Goal: Navigation & Orientation: Find specific page/section

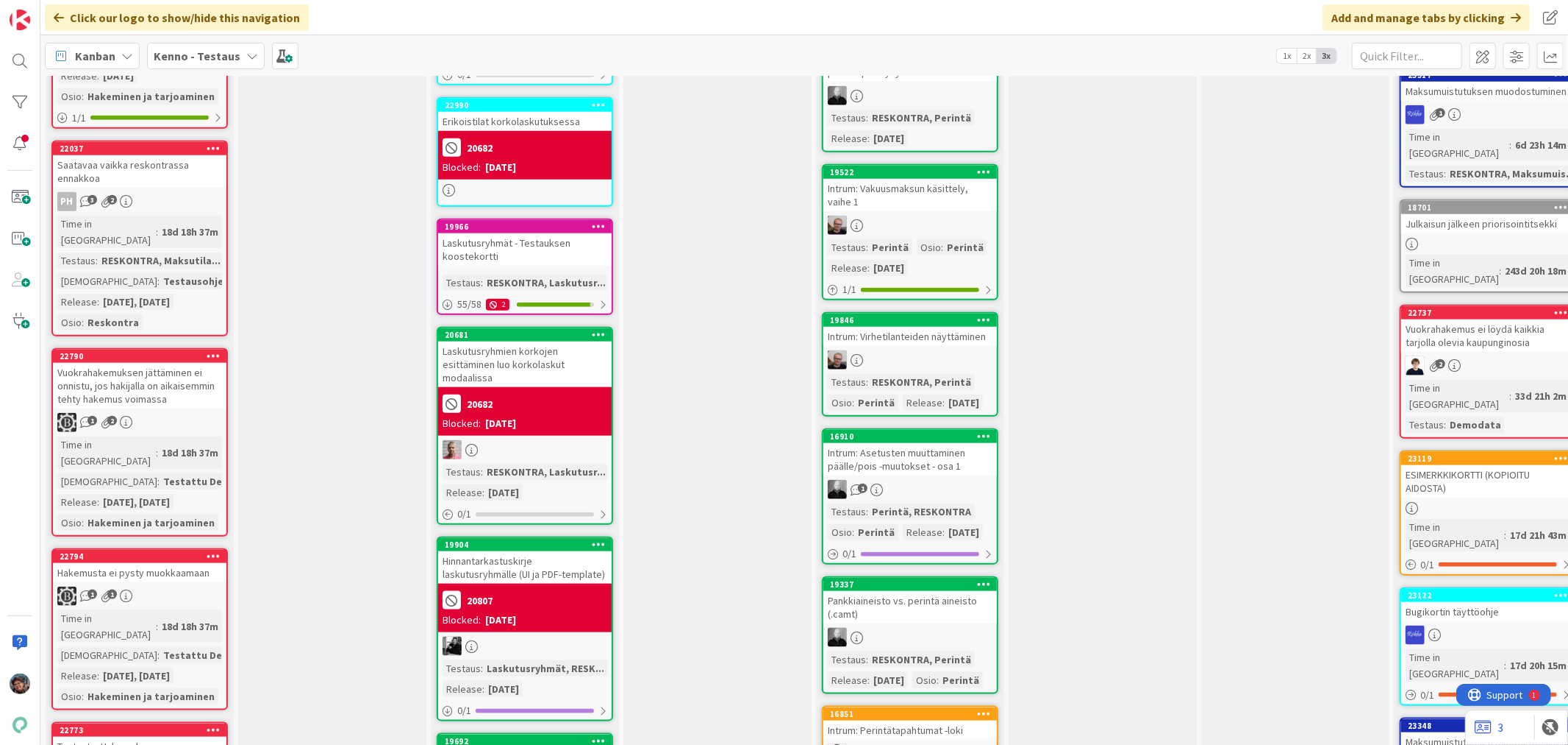
scroll to position [1226, 0]
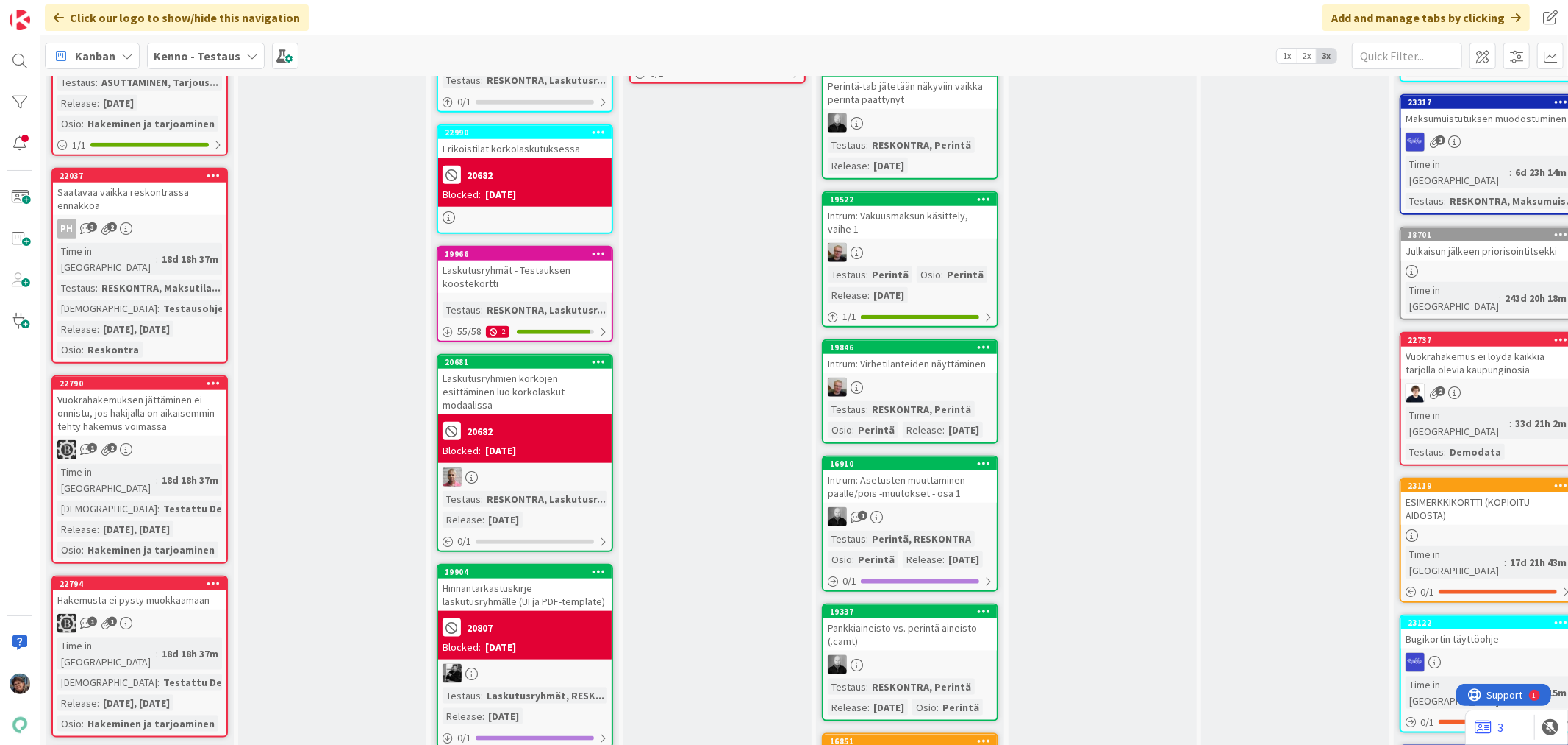
click at [569, 443] on div "Blocked: 08/22/2025" at bounding box center [525, 451] width 165 height 15
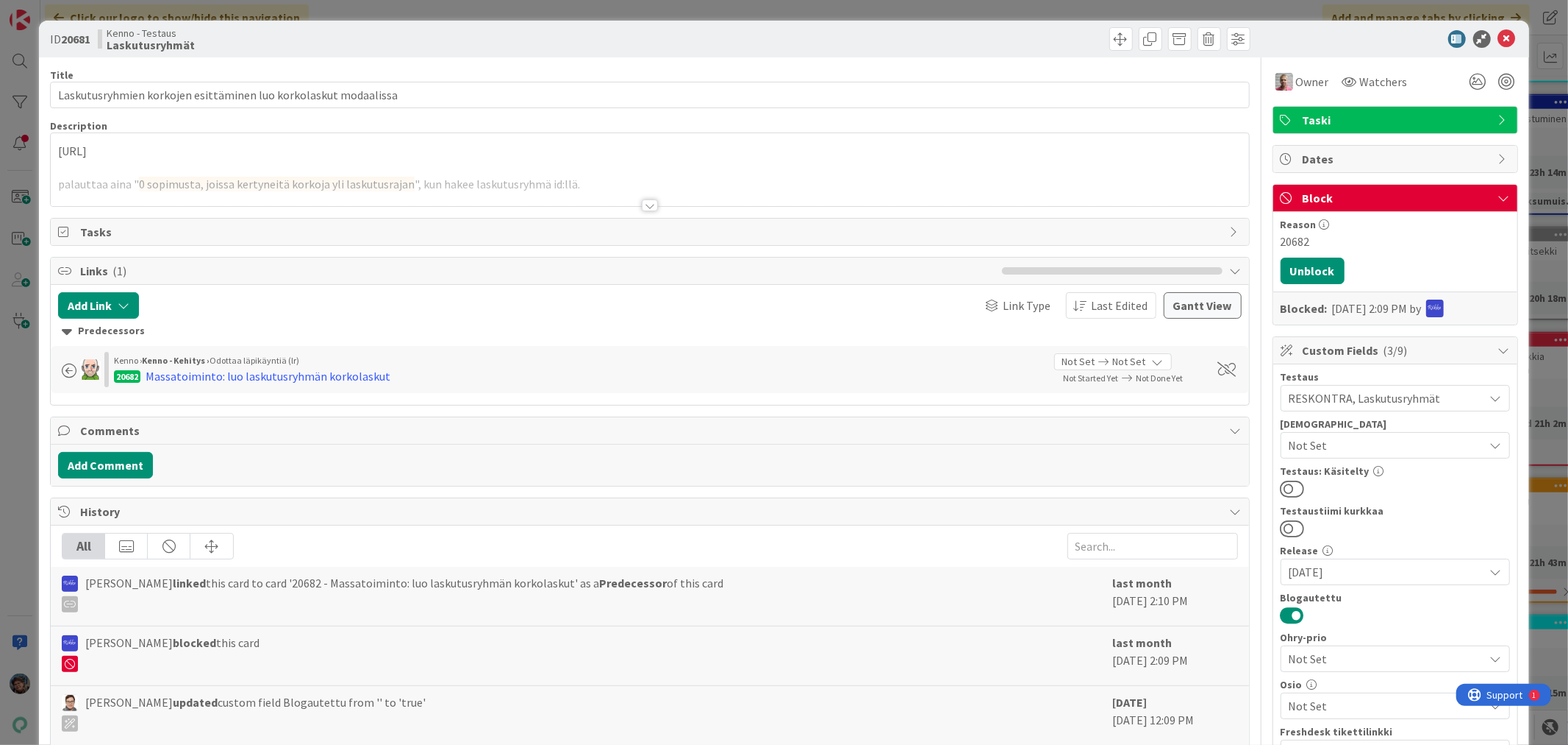
click at [644, 203] on div at bounding box center [649, 205] width 16 height 12
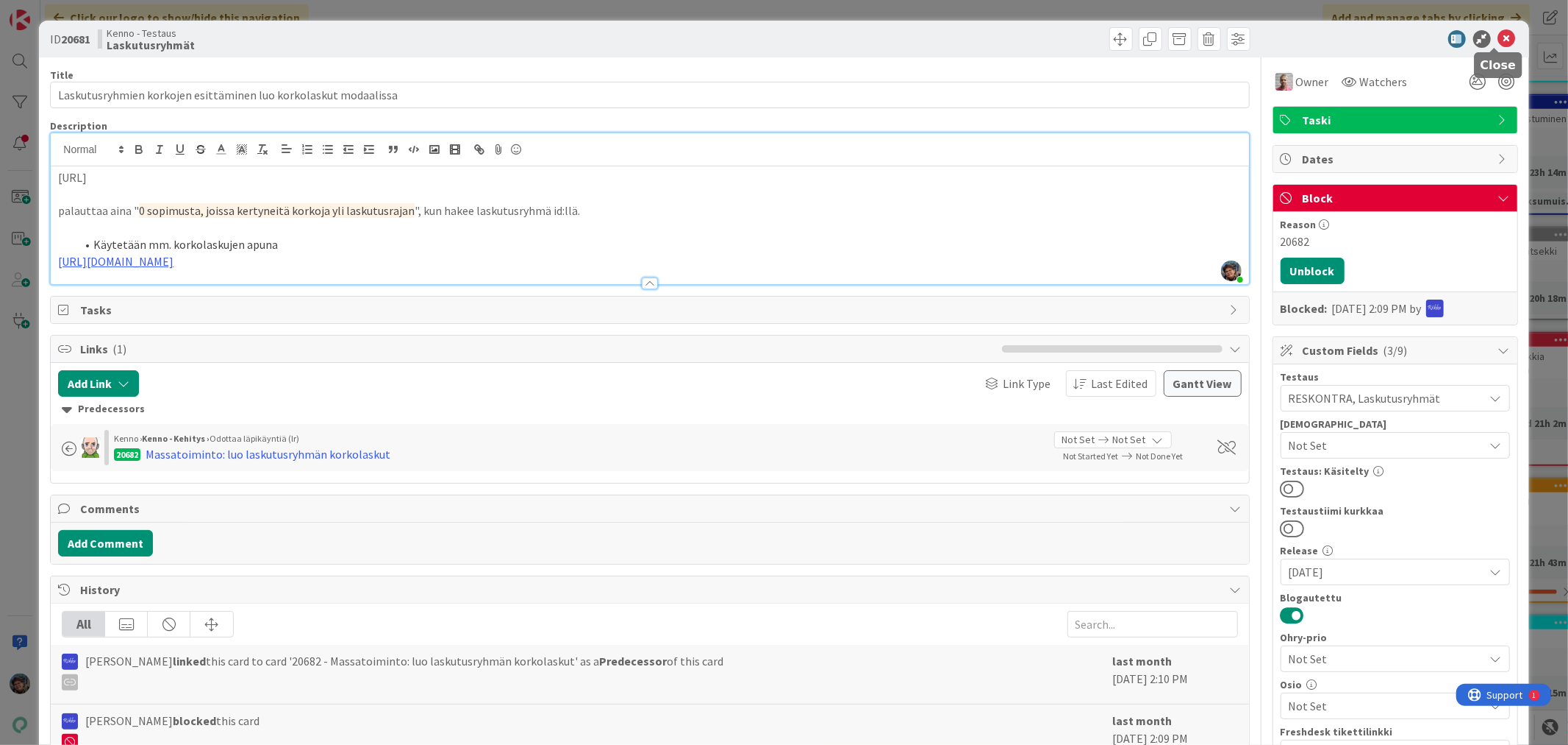
click at [1499, 38] on icon at bounding box center [1507, 39] width 17 height 17
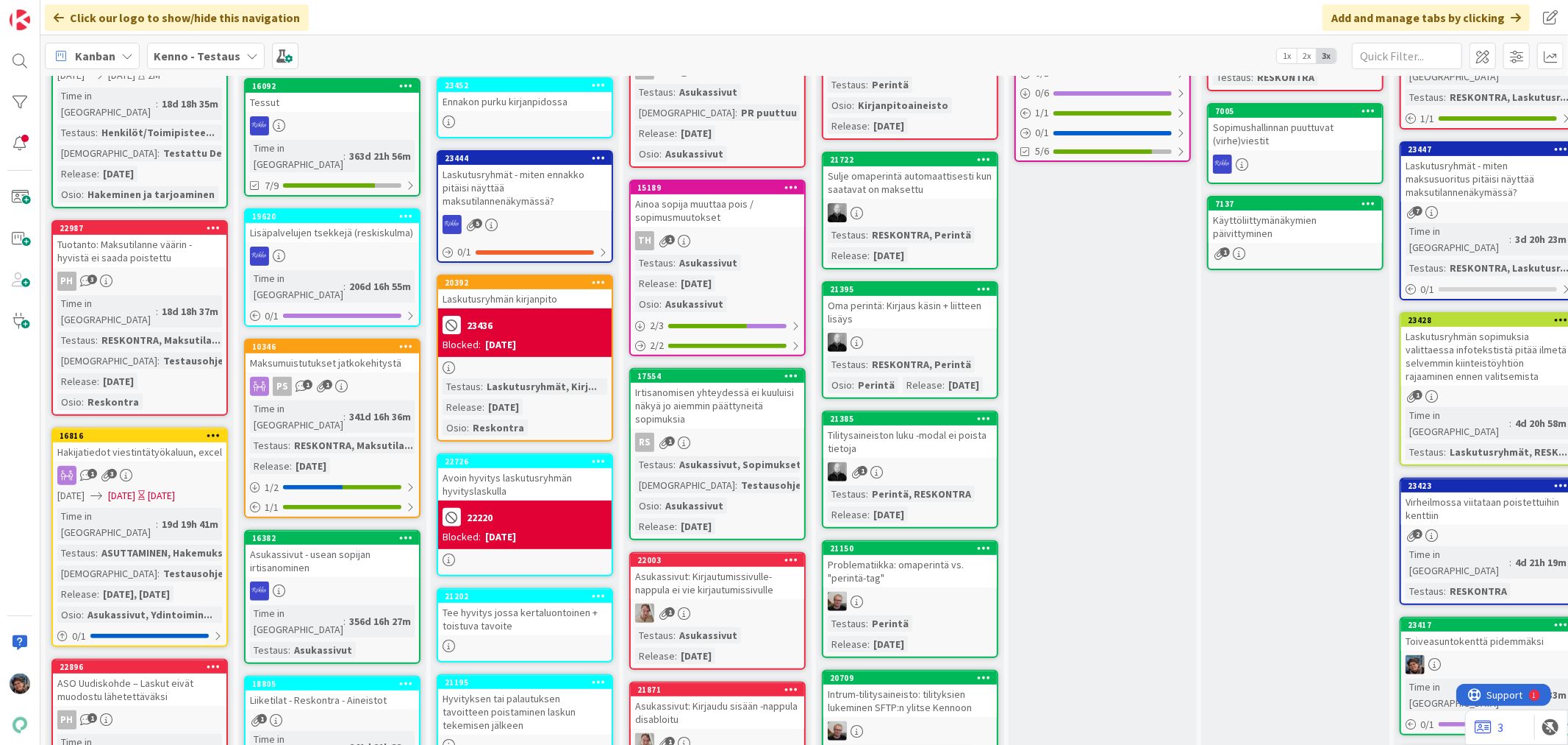
scroll to position [327, 0]
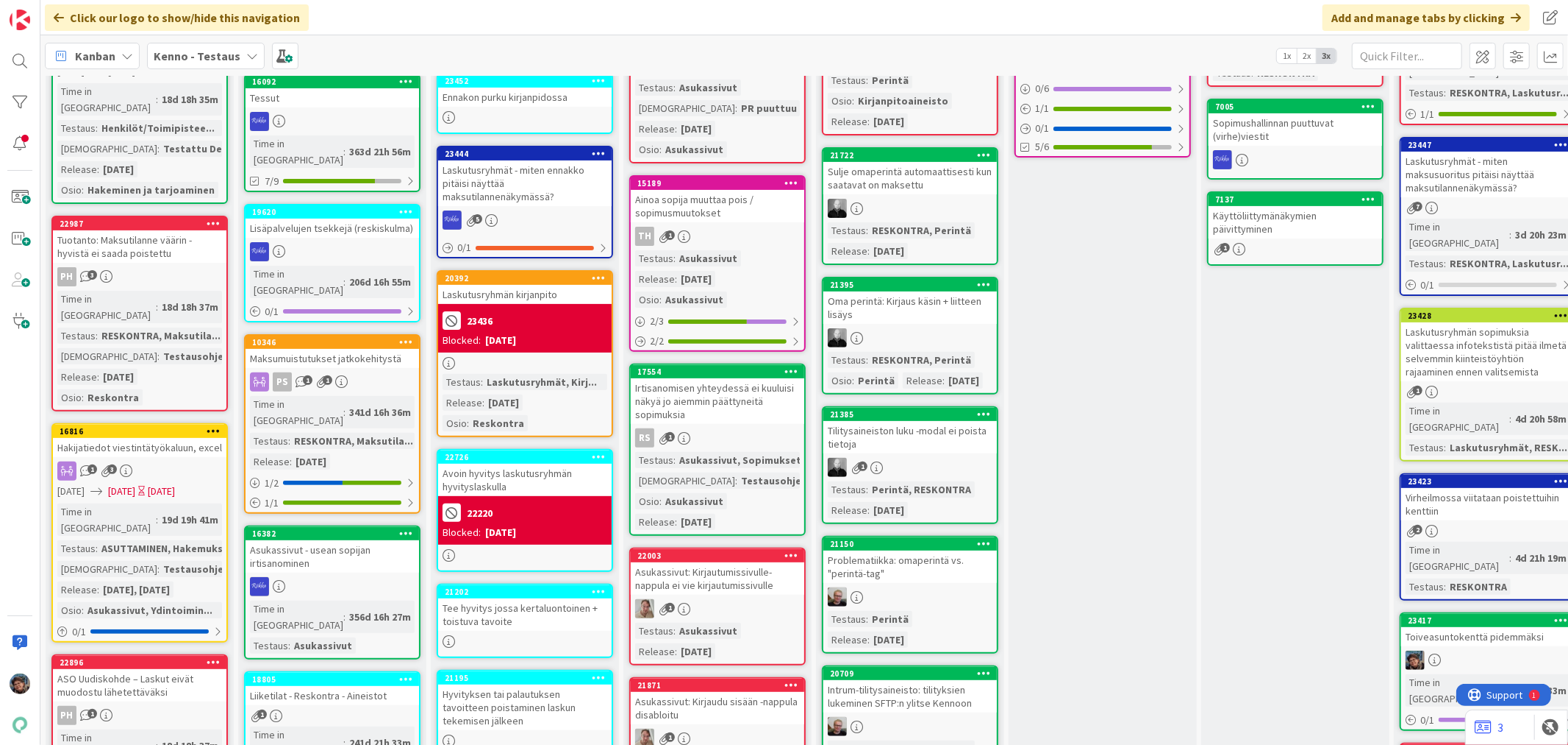
click at [540, 319] on div "23436" at bounding box center [525, 320] width 165 height 24
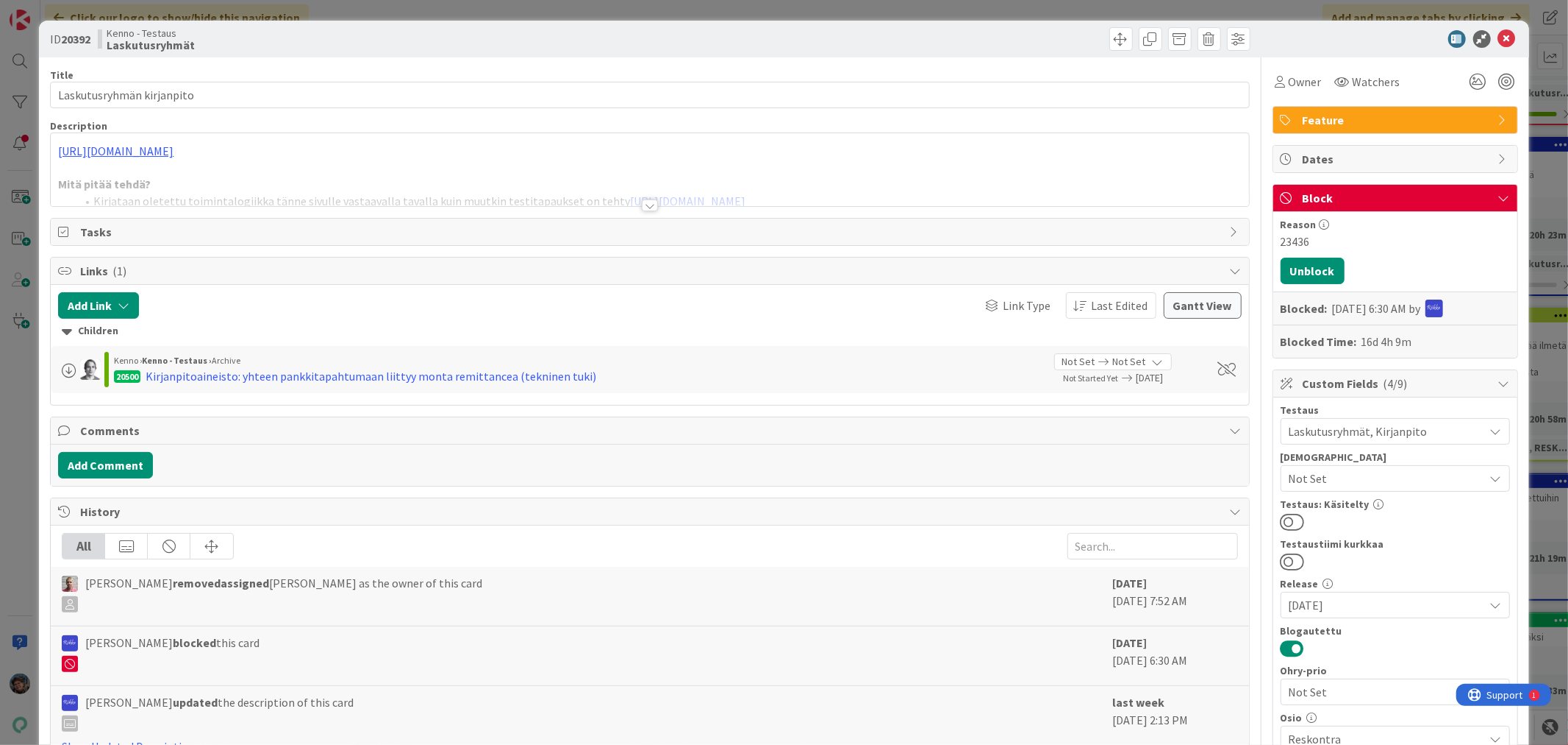
click at [641, 204] on div at bounding box center [649, 205] width 16 height 12
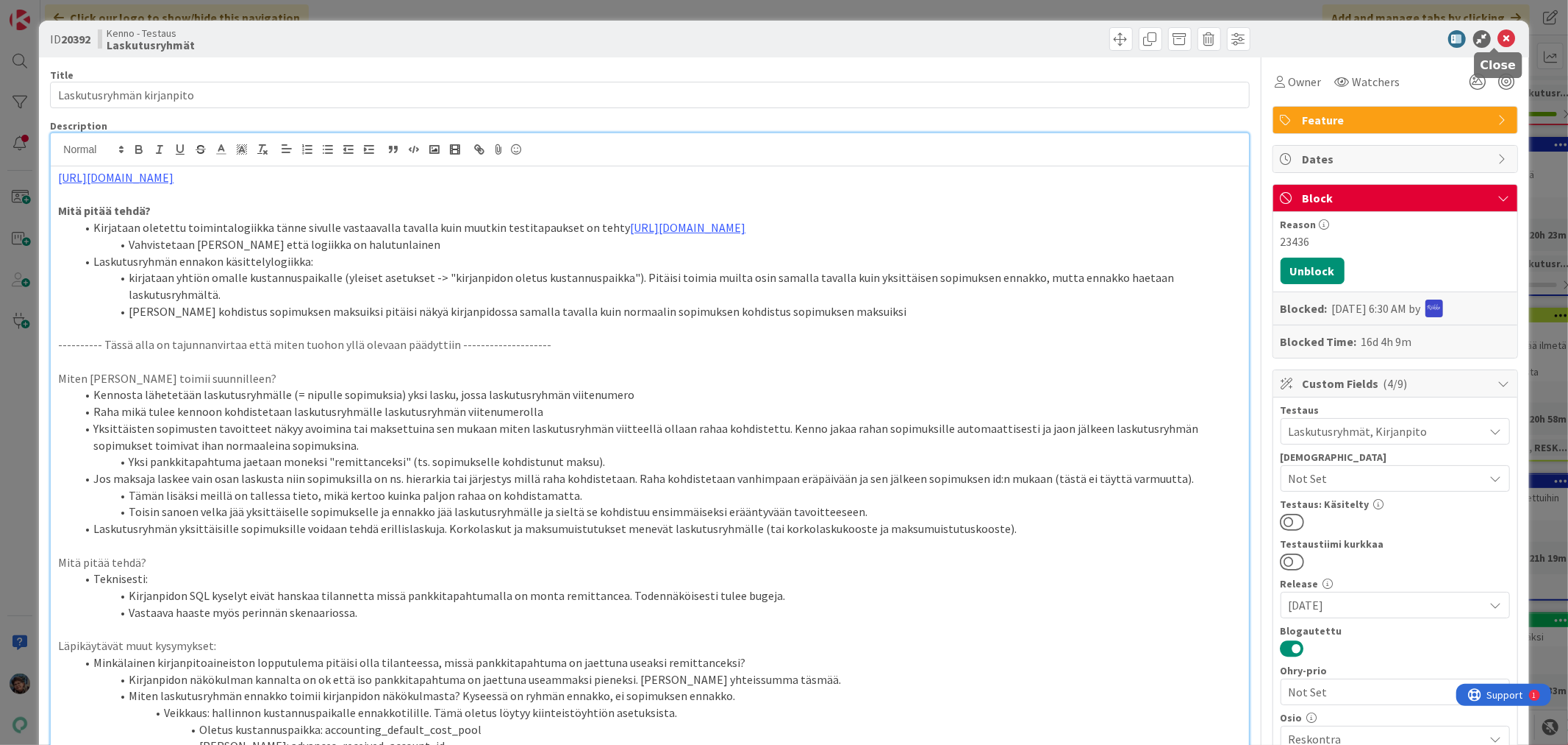
click at [1499, 34] on icon at bounding box center [1507, 39] width 17 height 17
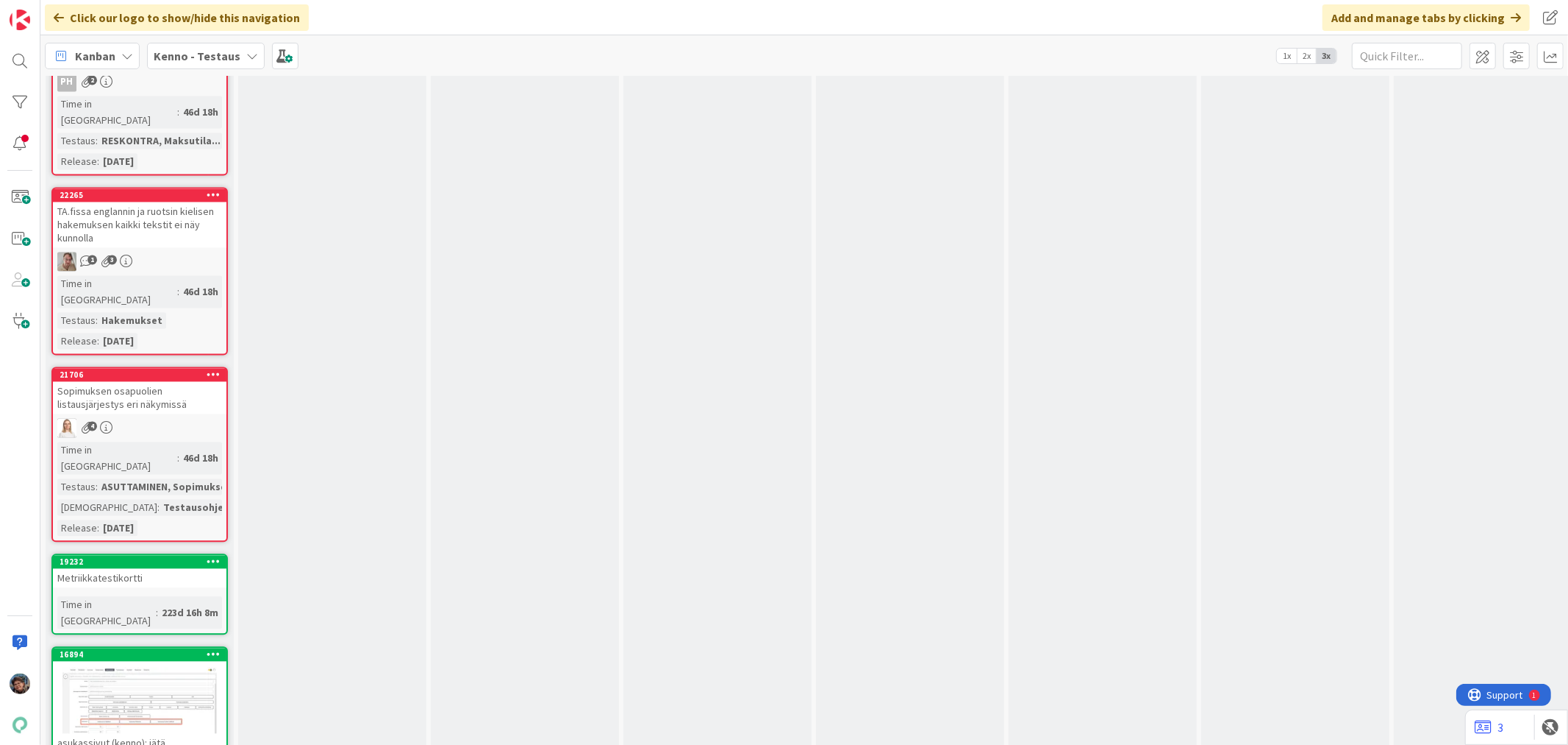
scroll to position [7194, 0]
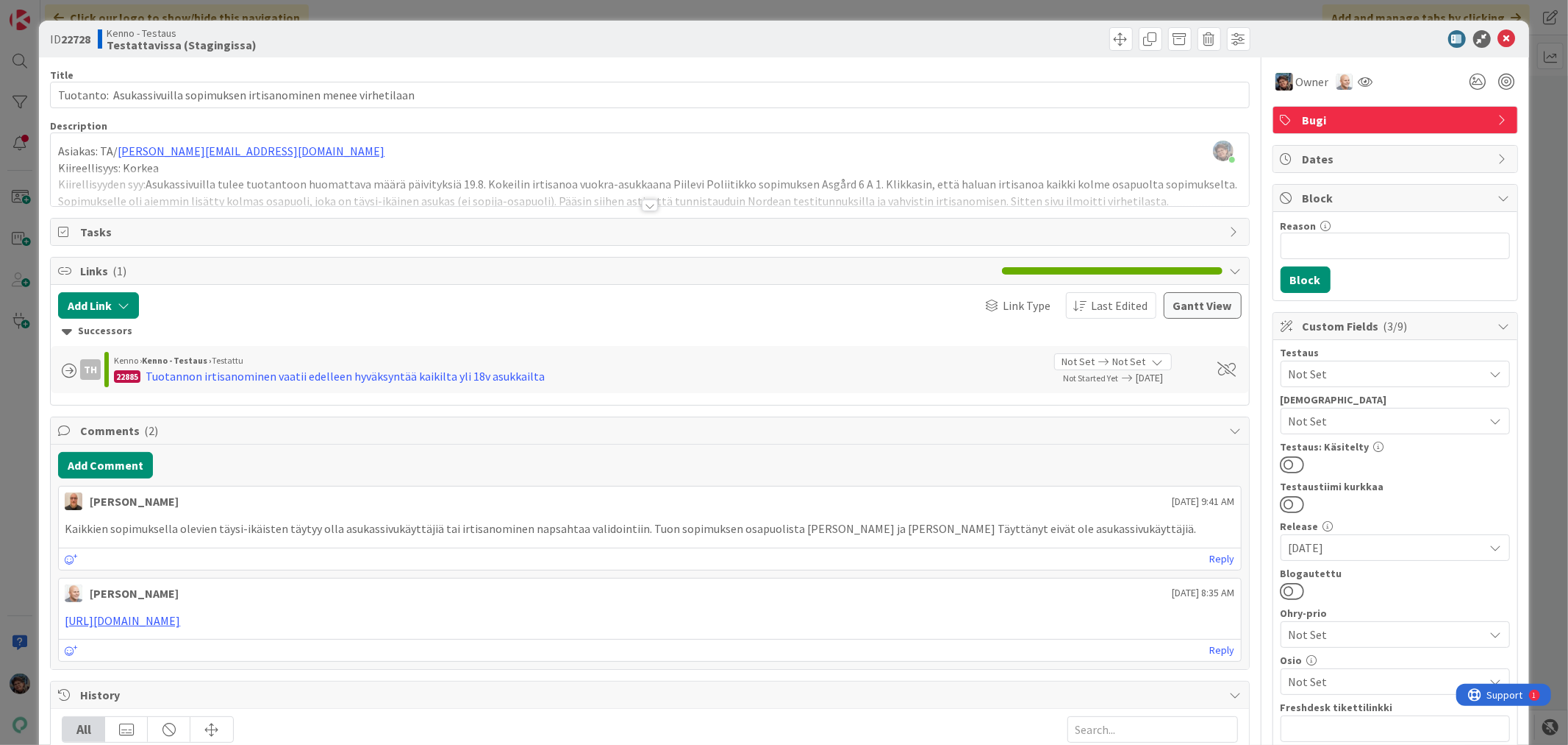
click at [641, 203] on div at bounding box center [649, 205] width 16 height 12
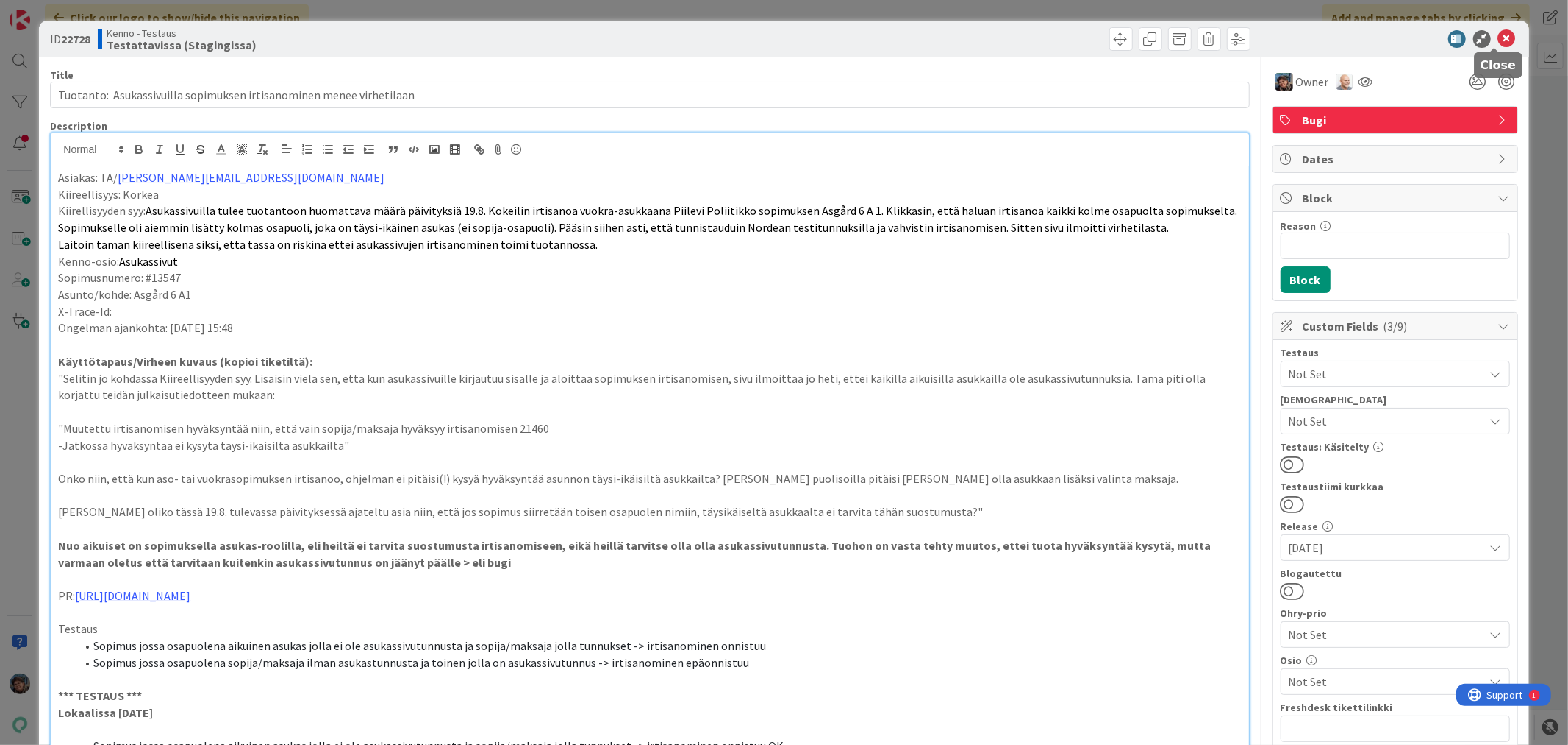
click at [1499, 34] on icon at bounding box center [1507, 39] width 17 height 17
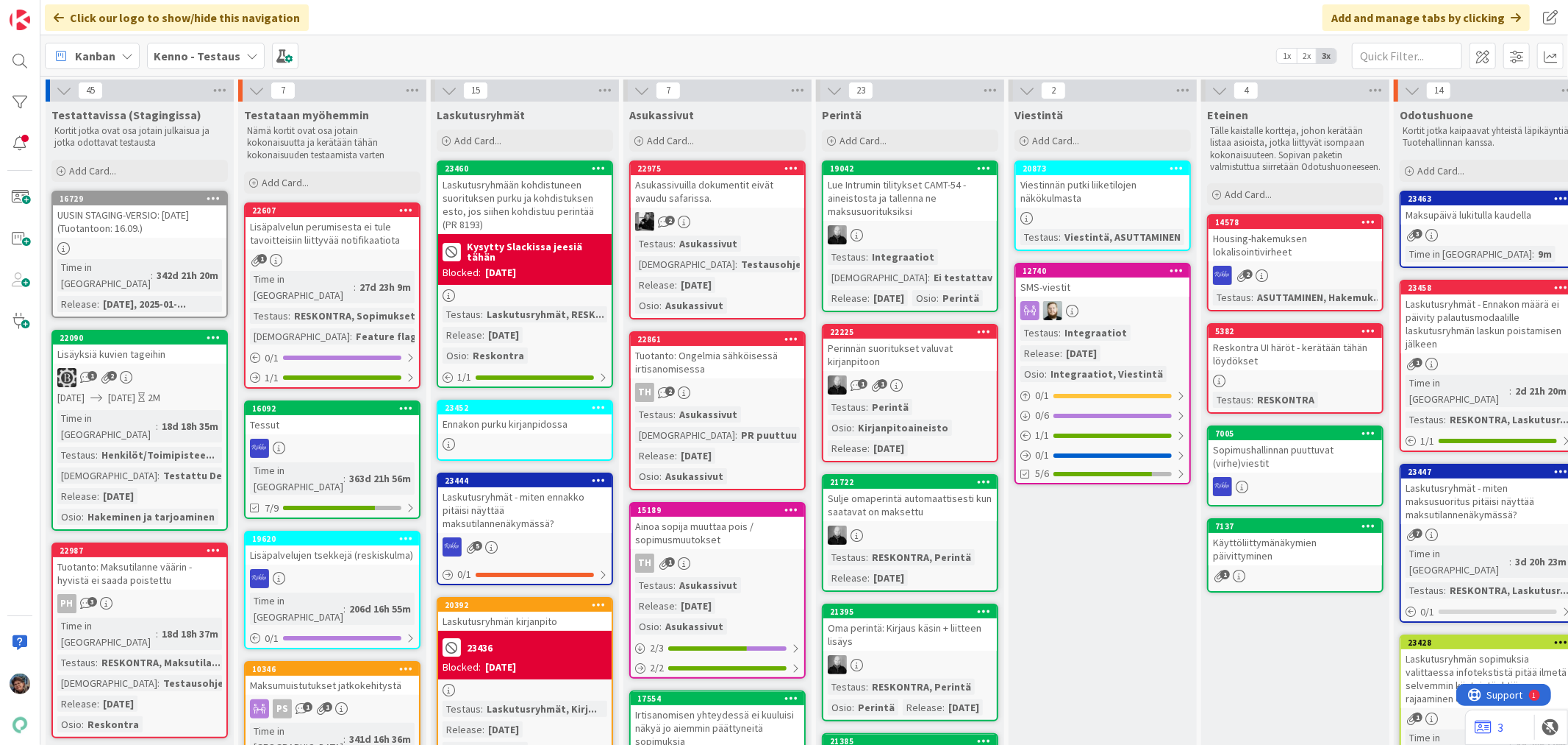
scroll to position [409, 0]
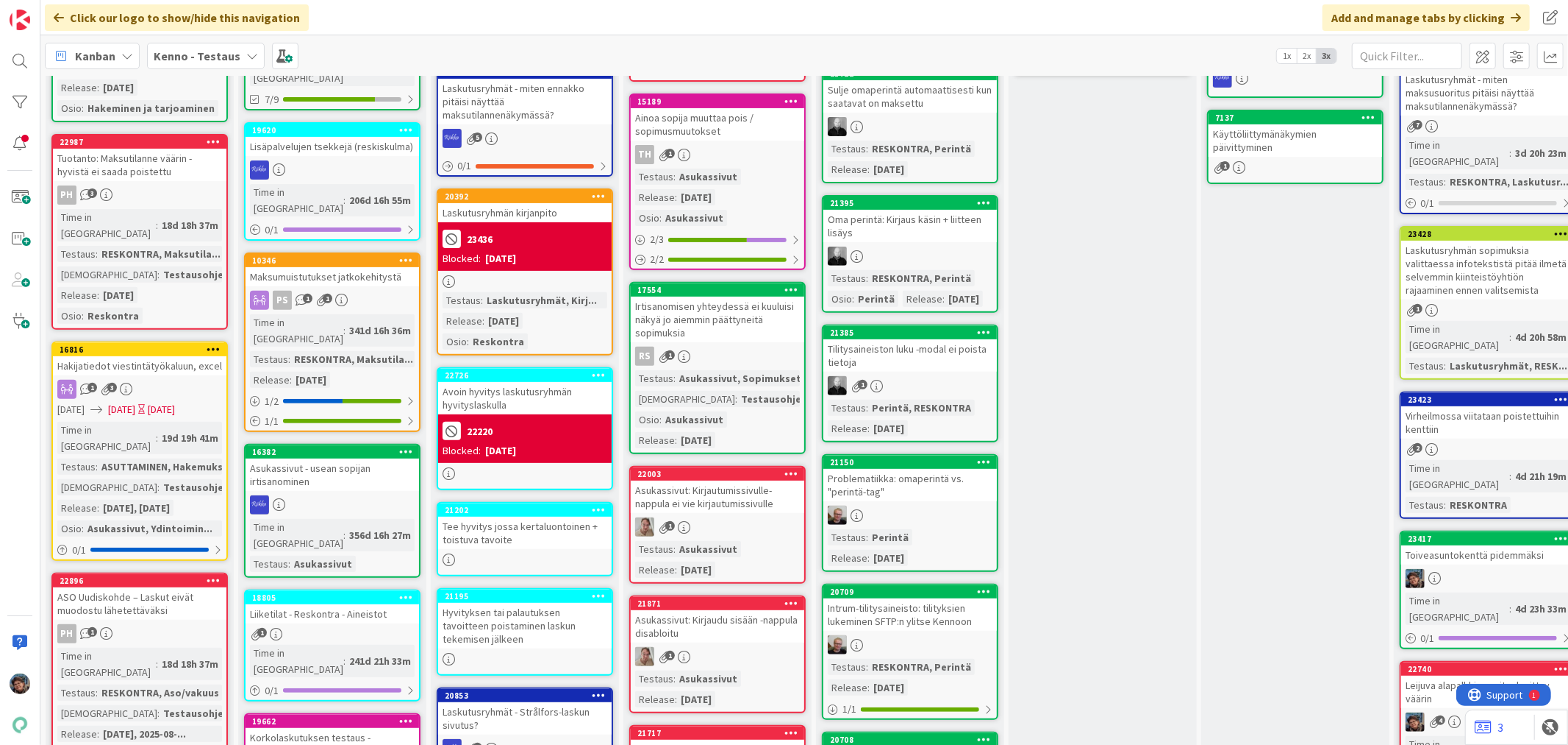
click at [182, 624] on div "PH 1" at bounding box center [140, 633] width 173 height 19
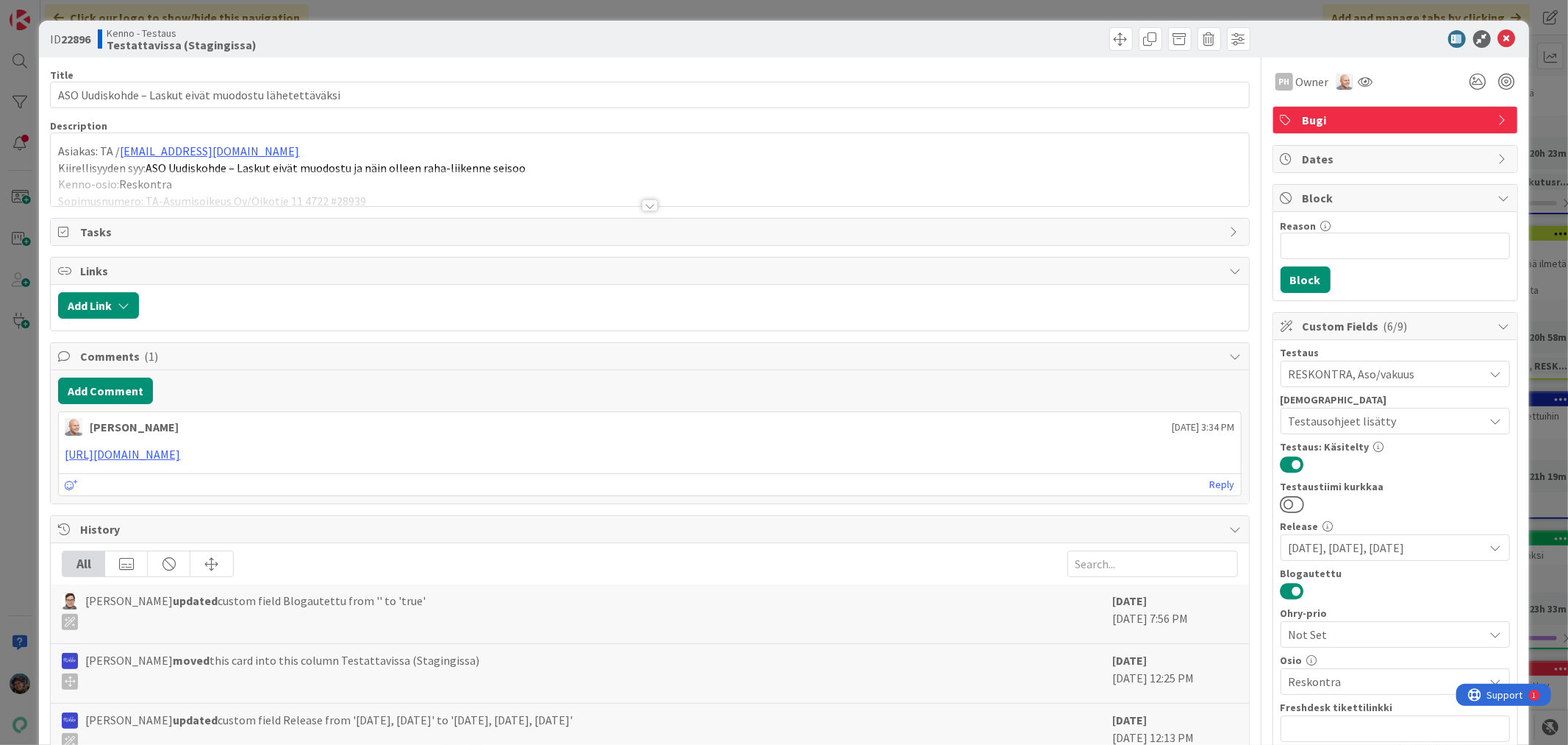
click at [645, 206] on div at bounding box center [649, 205] width 16 height 12
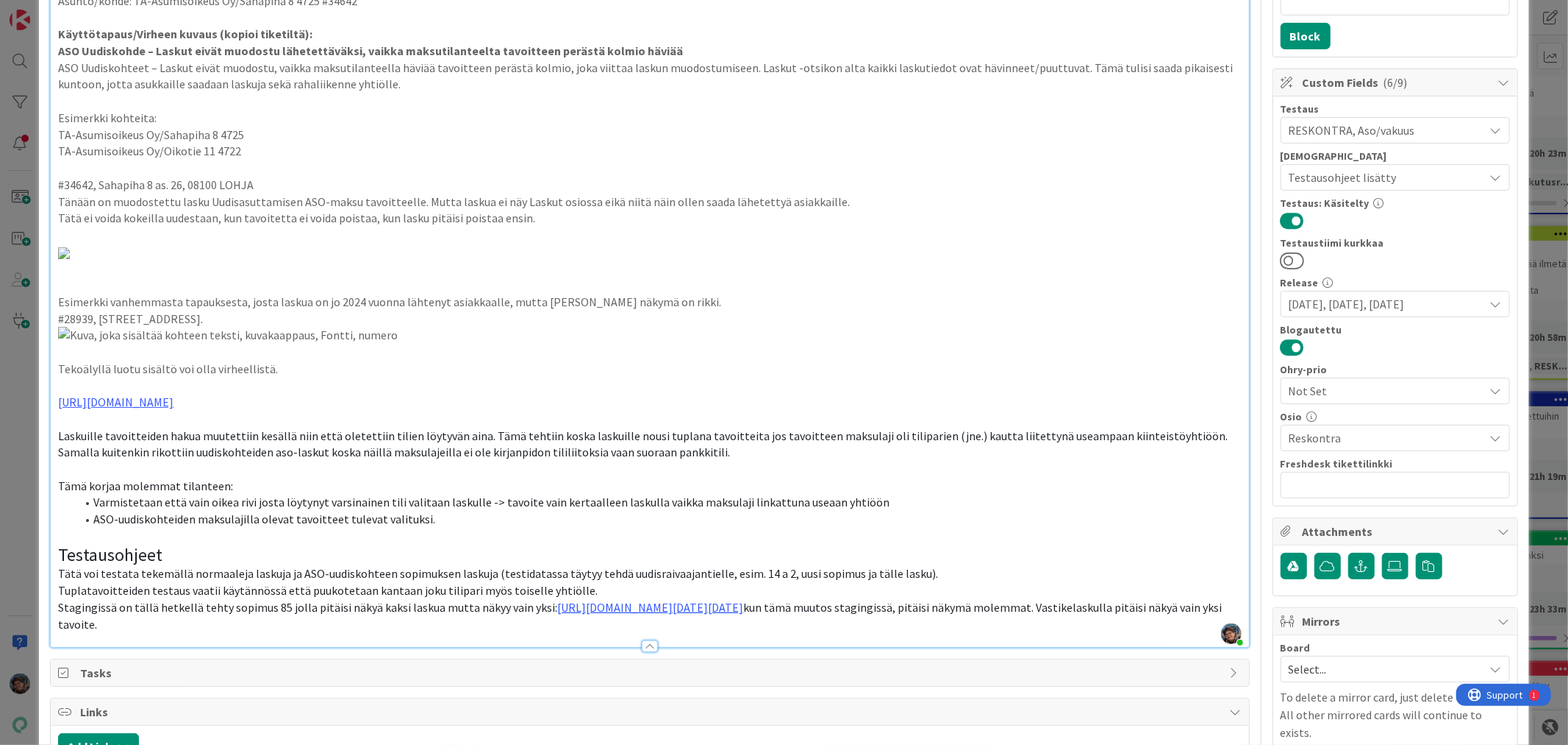
scroll to position [245, 0]
